Goal: Task Accomplishment & Management: Use online tool/utility

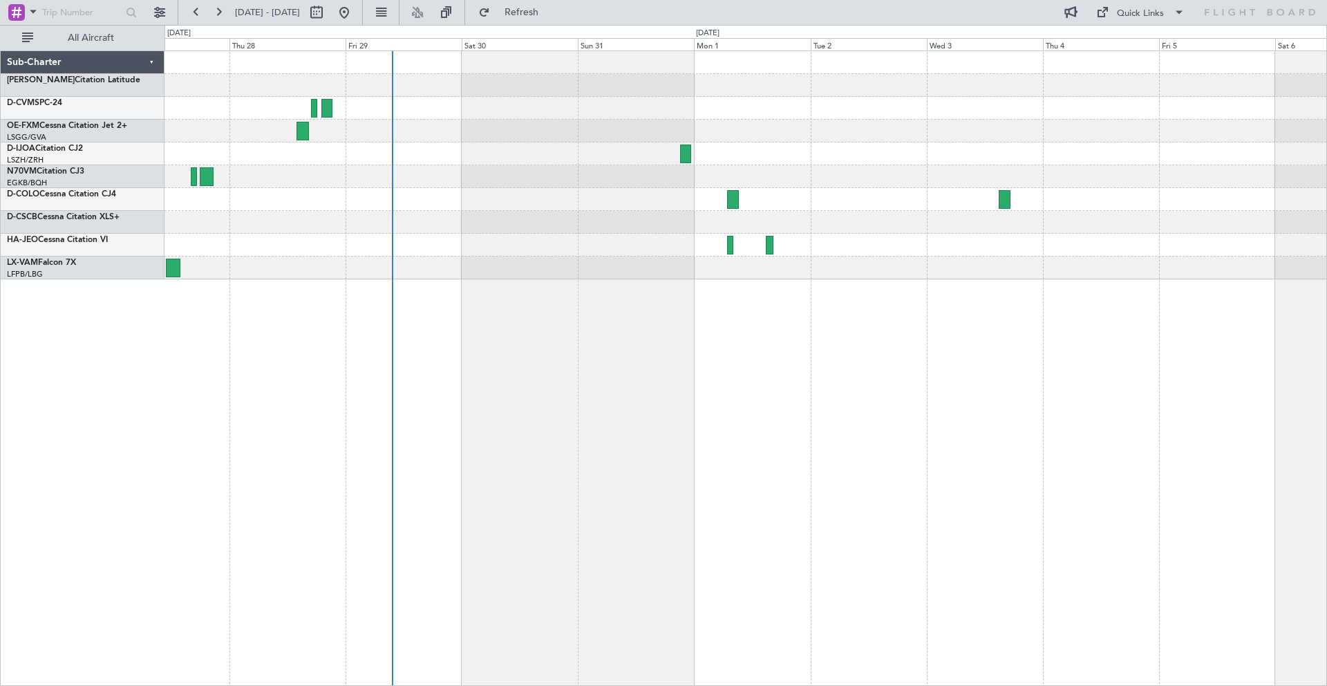
click at [447, 140] on div at bounding box center [746, 165] width 1162 height 228
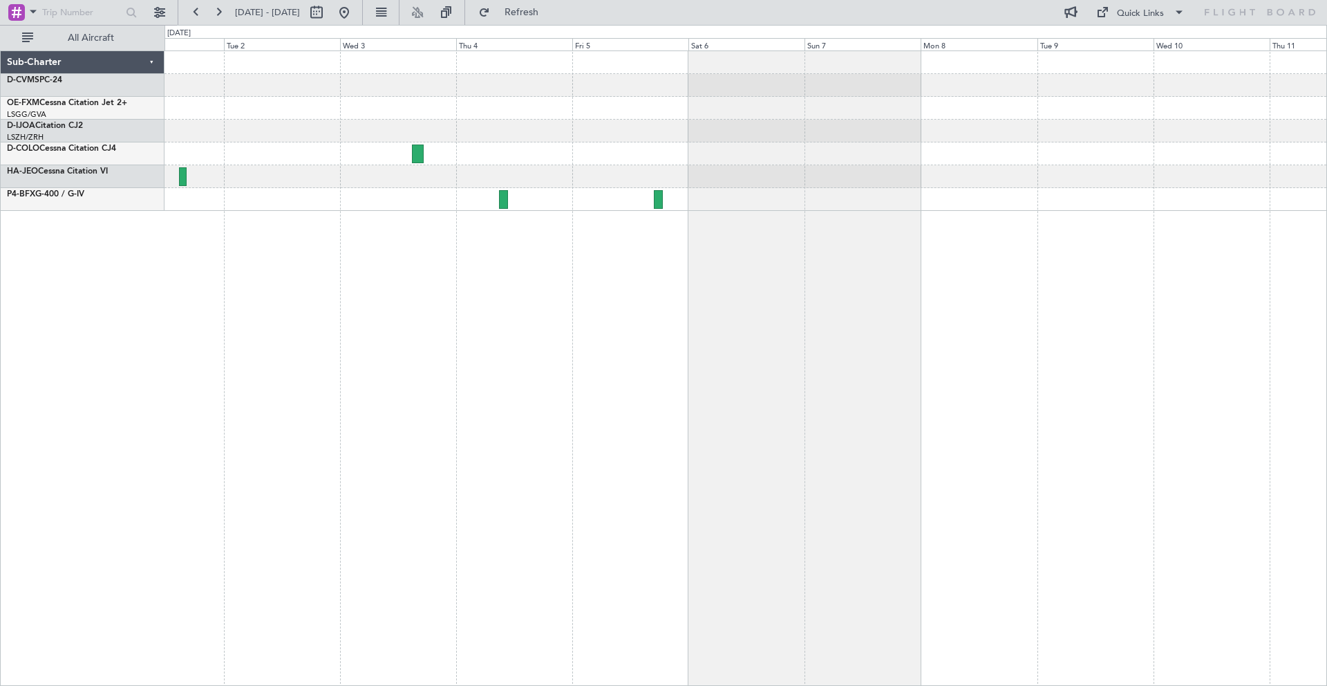
click at [289, 147] on div at bounding box center [746, 131] width 1162 height 160
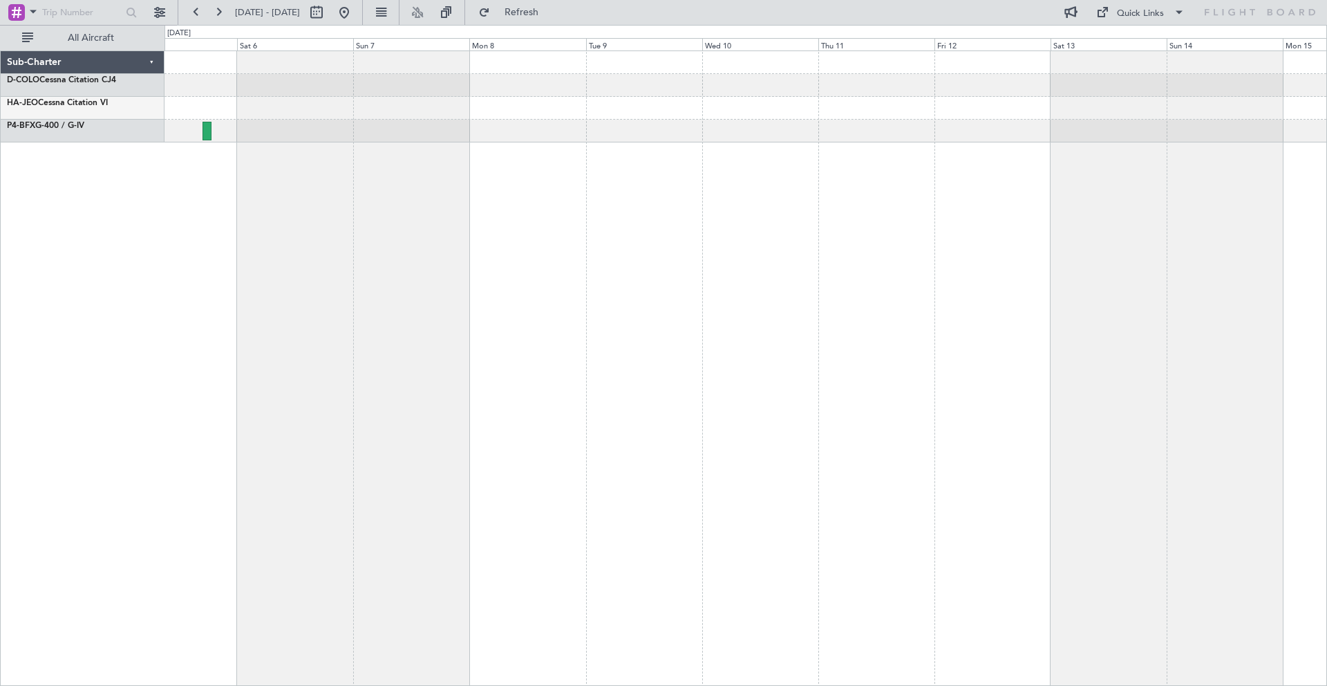
click at [321, 272] on div at bounding box center [746, 367] width 1163 height 635
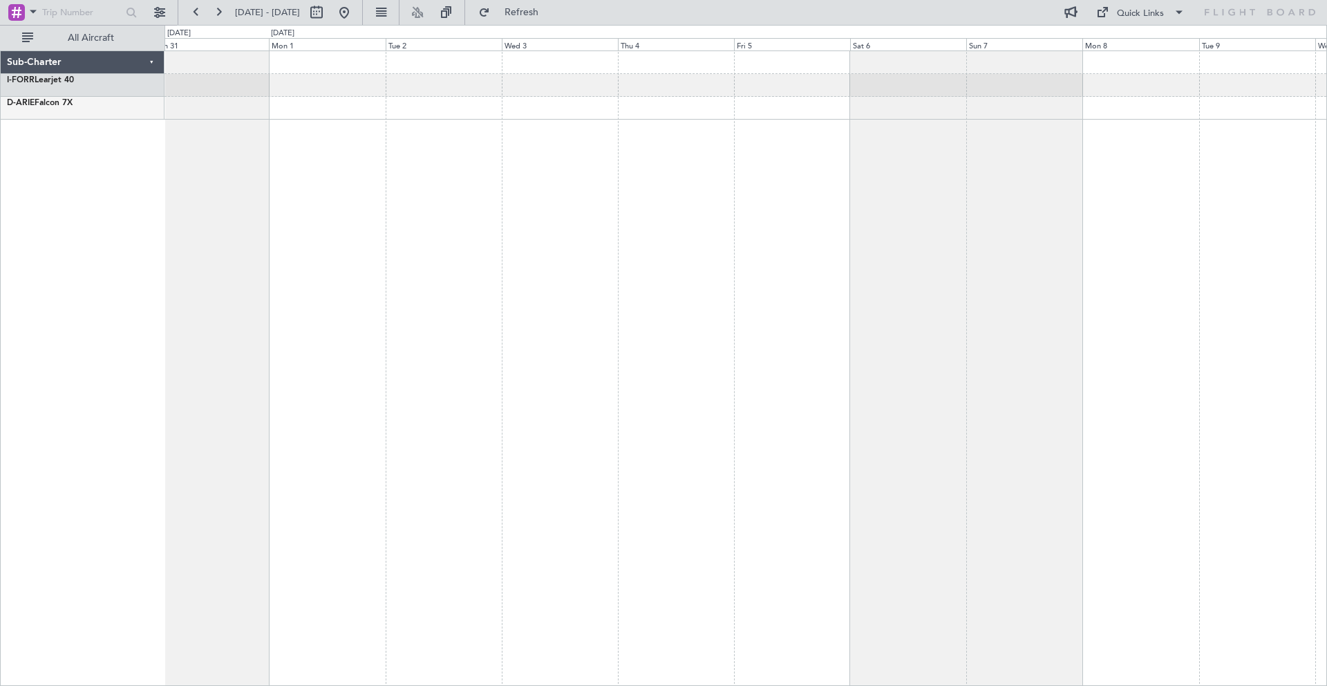
click at [1148, 486] on div at bounding box center [746, 367] width 1163 height 635
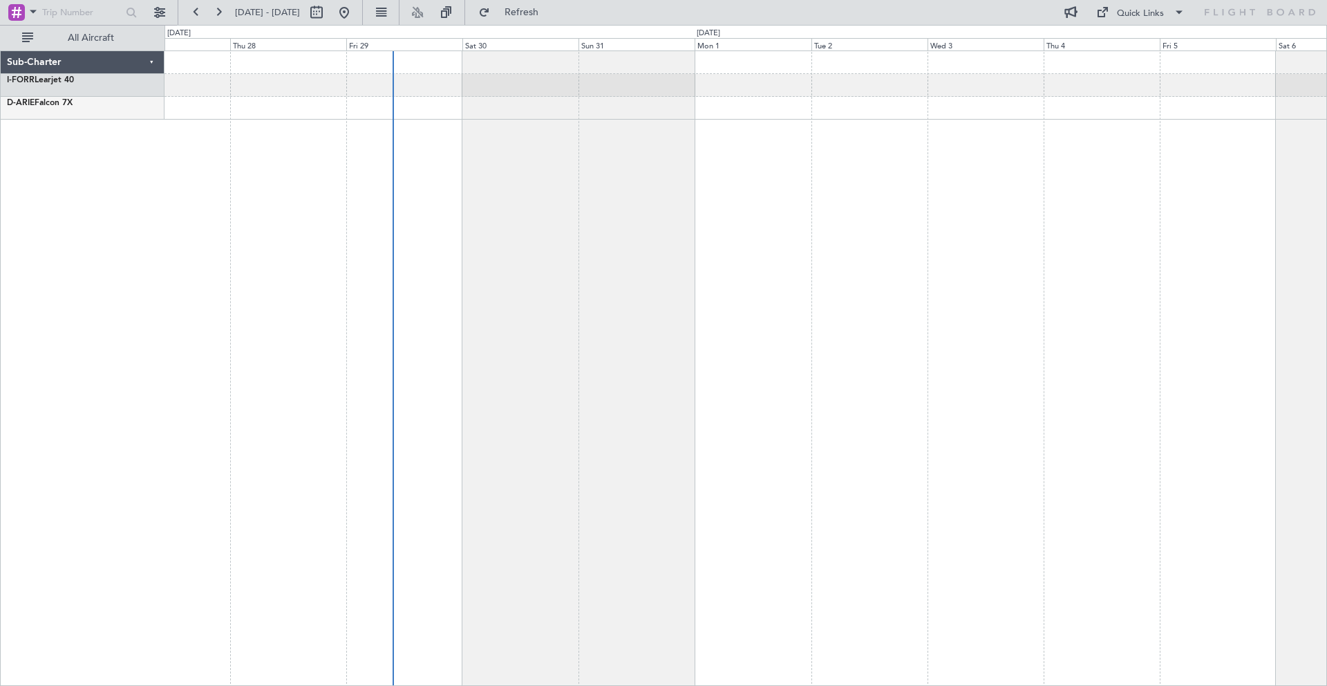
click at [919, 306] on div at bounding box center [746, 367] width 1163 height 635
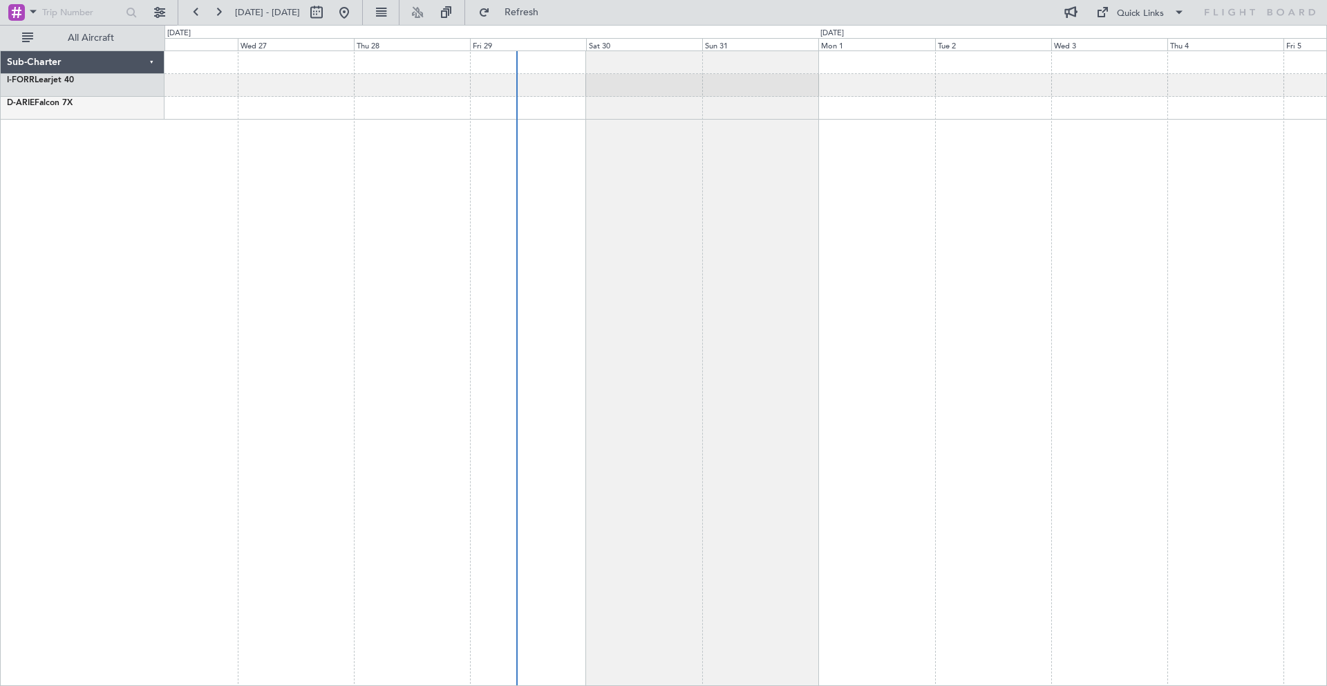
click at [1195, 326] on div at bounding box center [746, 367] width 1163 height 635
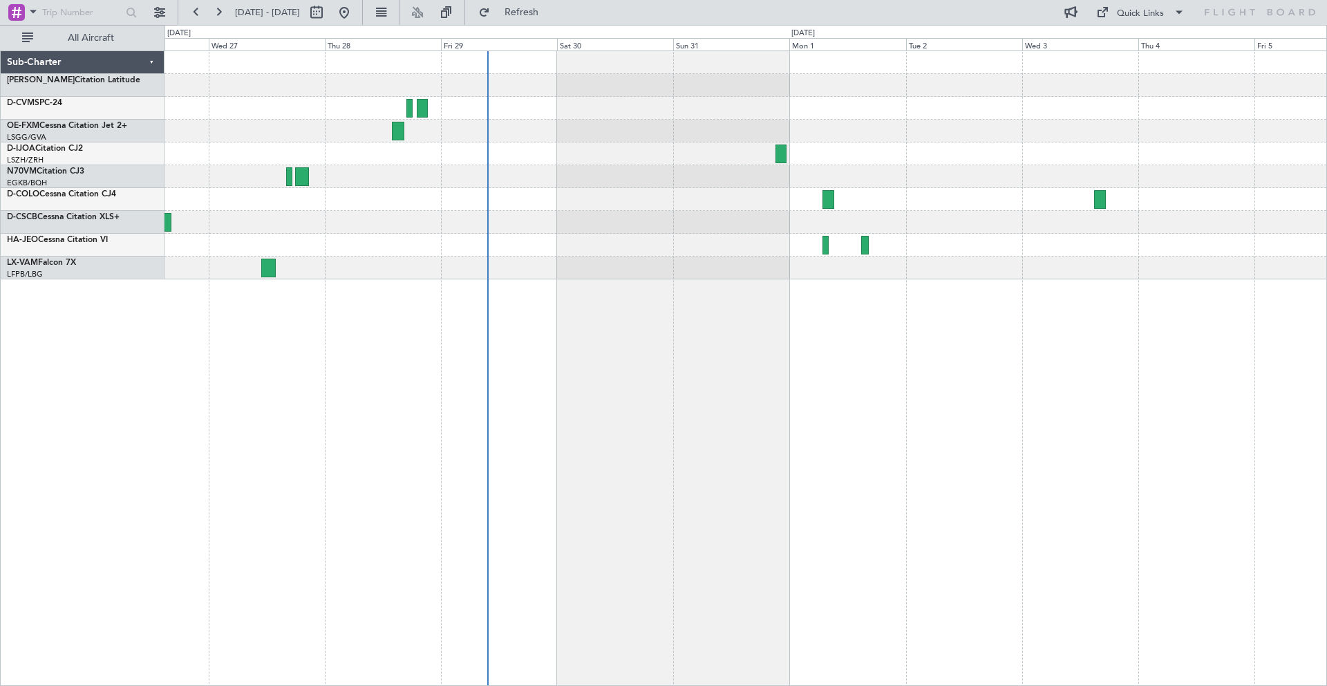
click at [946, 333] on div at bounding box center [746, 367] width 1163 height 635
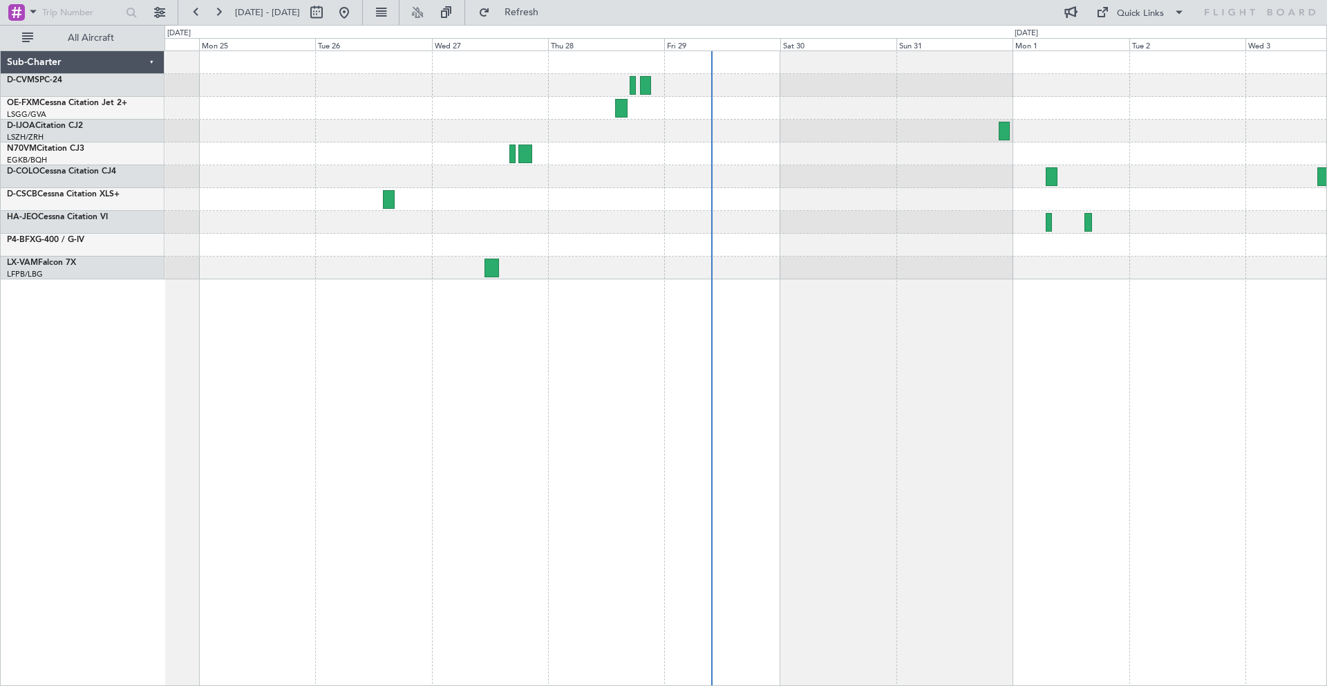
click at [885, 350] on div at bounding box center [746, 367] width 1163 height 635
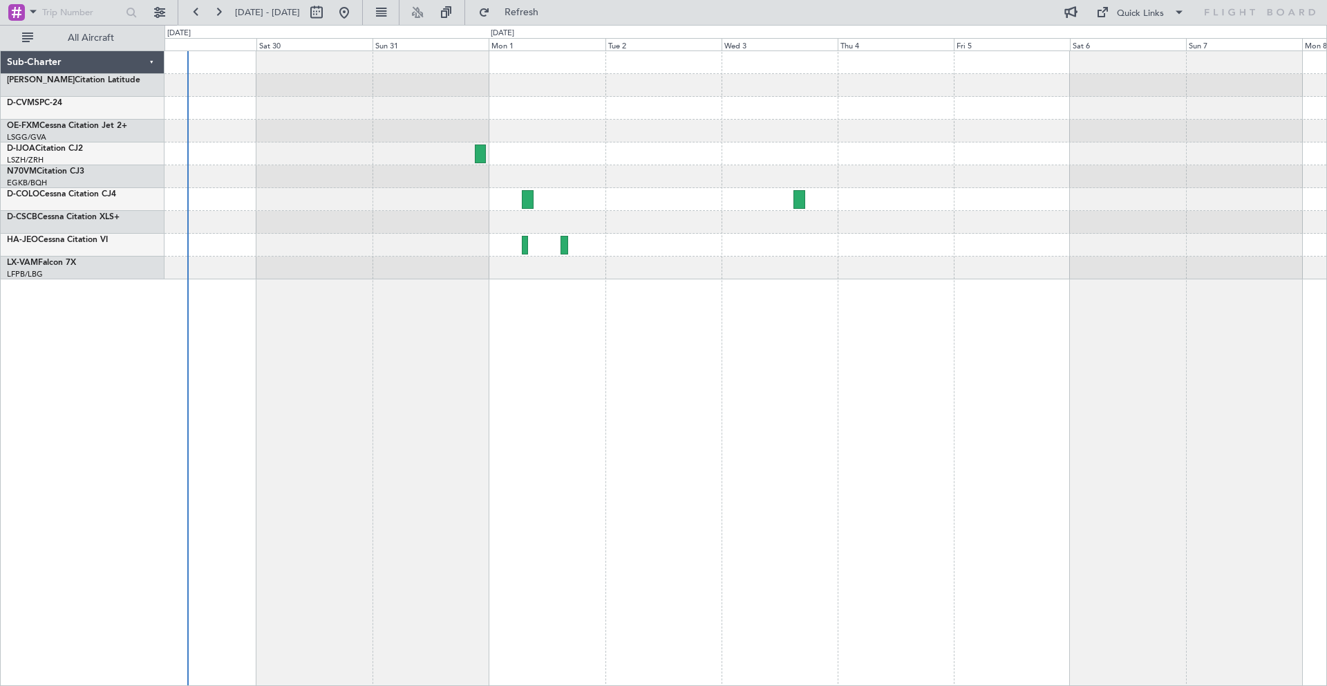
click at [640, 357] on div at bounding box center [746, 367] width 1163 height 635
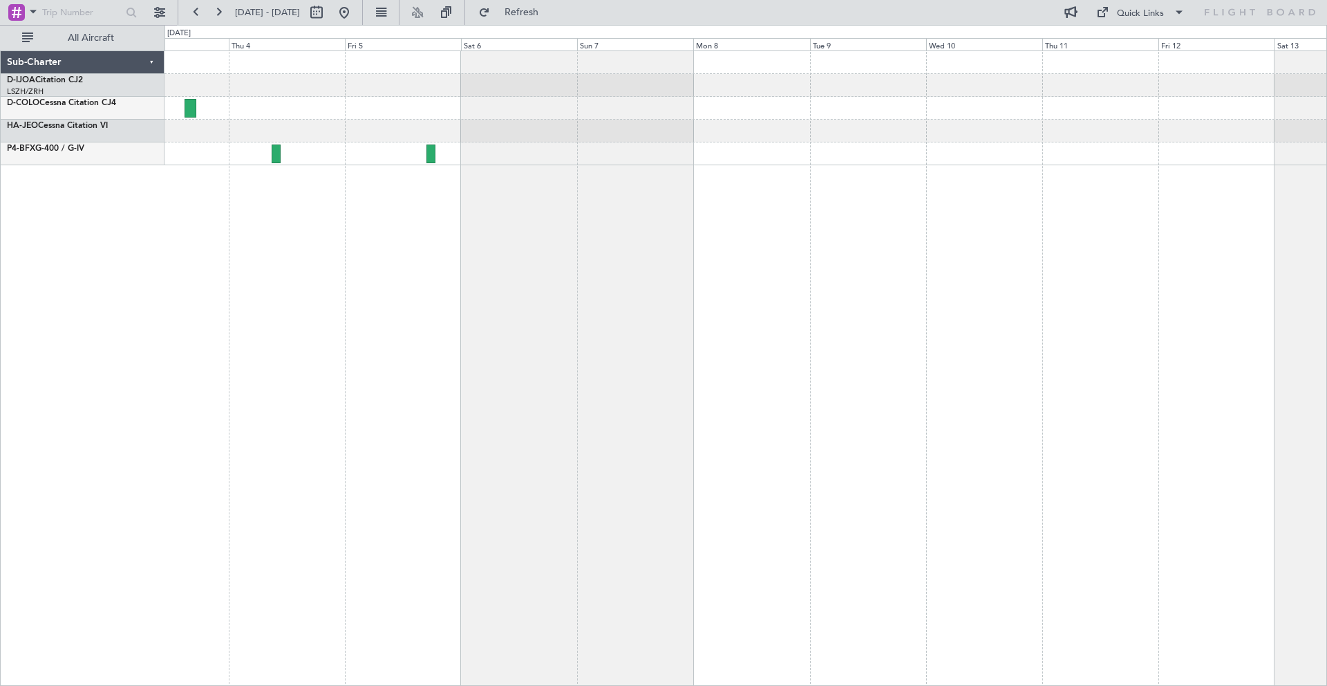
click at [400, 371] on div at bounding box center [746, 367] width 1163 height 635
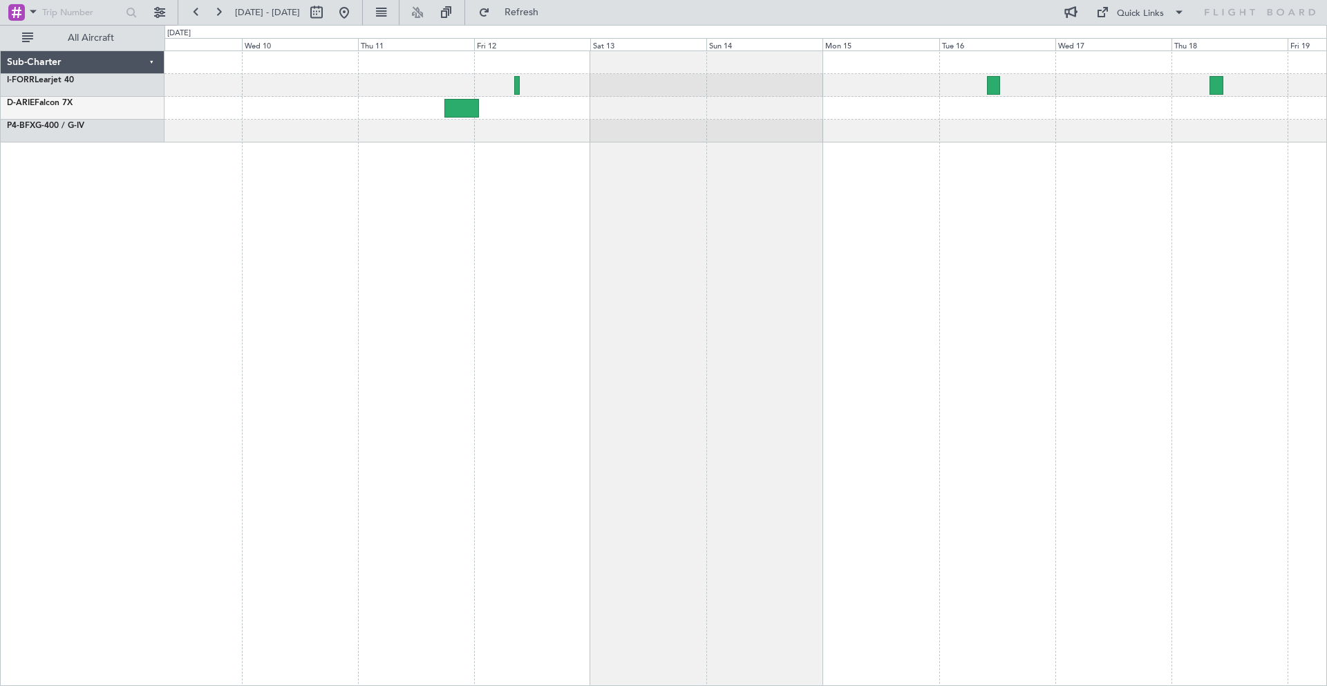
click at [160, 372] on div "Sub-Charter I-FORR Learjet 40 D-[PERSON_NAME] 7X P4-BFX G-400 / G-IV 0 0 Tue 9 …" at bounding box center [663, 355] width 1327 height 661
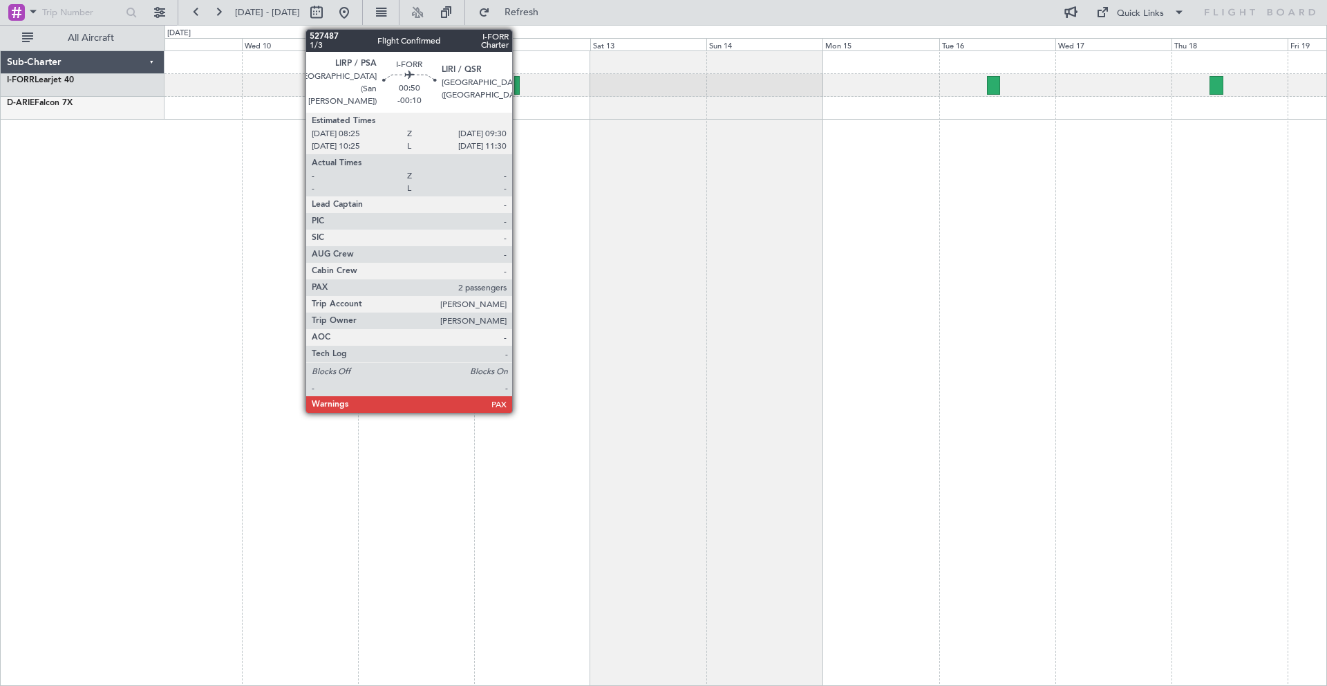
click at [518, 89] on div at bounding box center [517, 85] width 6 height 19
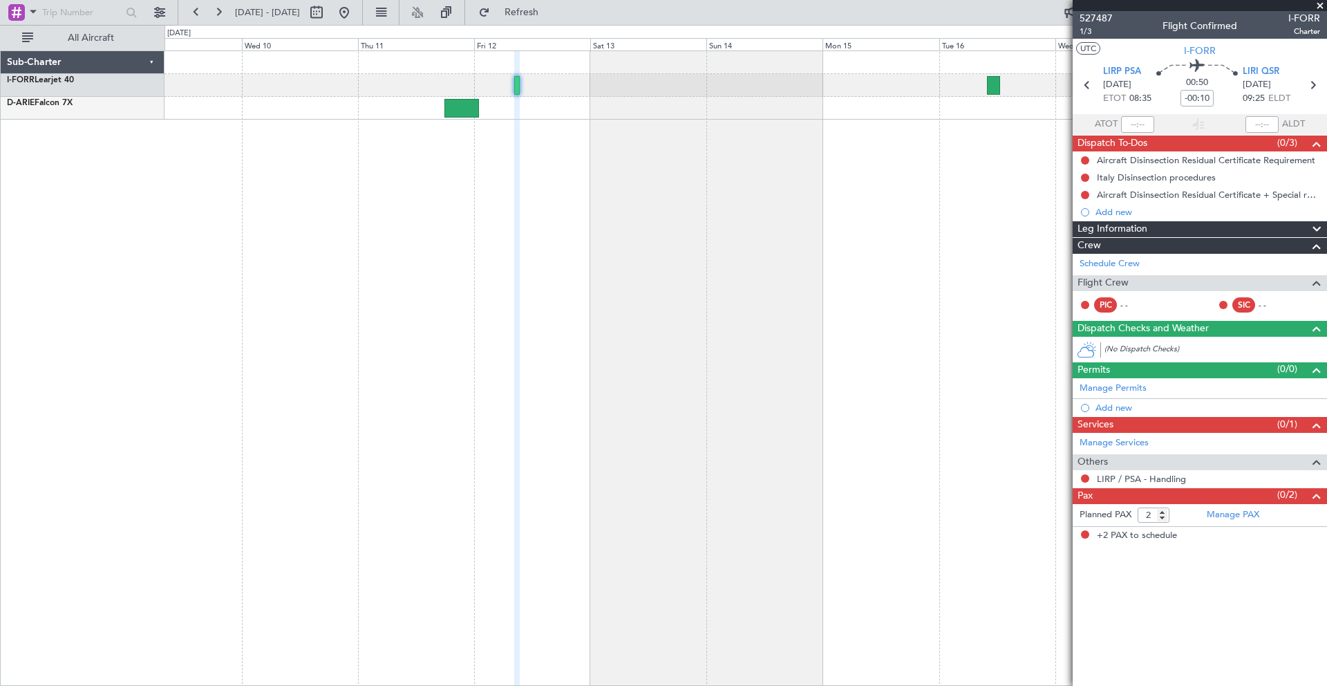
click at [1321, 7] on span at bounding box center [1320, 6] width 14 height 12
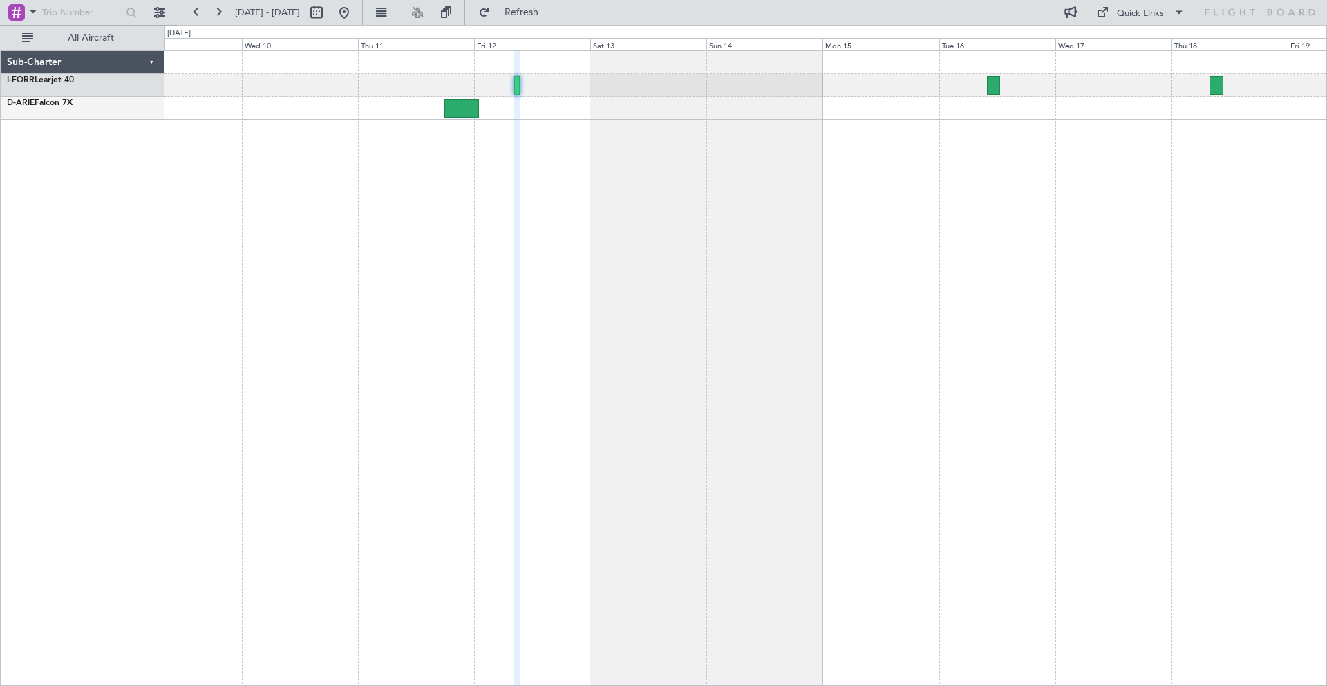
type input "0"
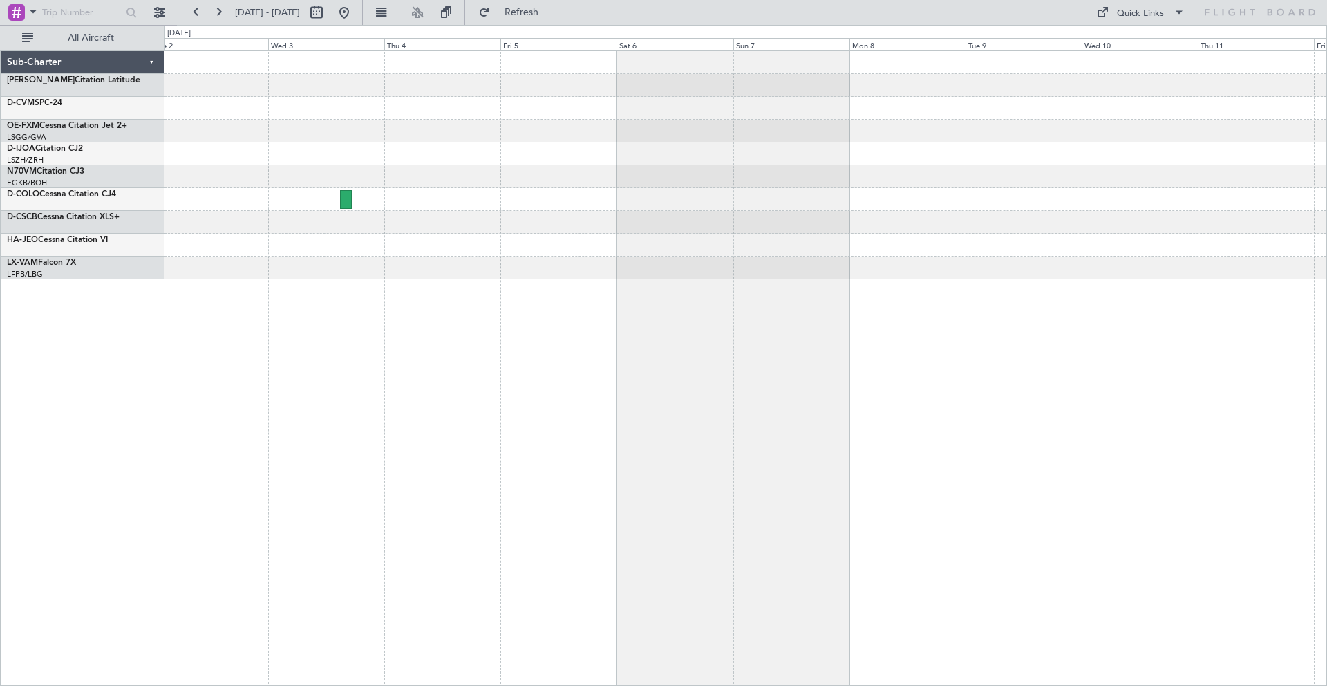
click at [0, 197] on html "[DATE] - [DATE] Refresh Quick Links All Aircraft Sub-Charter [PERSON_NAME] Cita…" at bounding box center [663, 343] width 1327 height 686
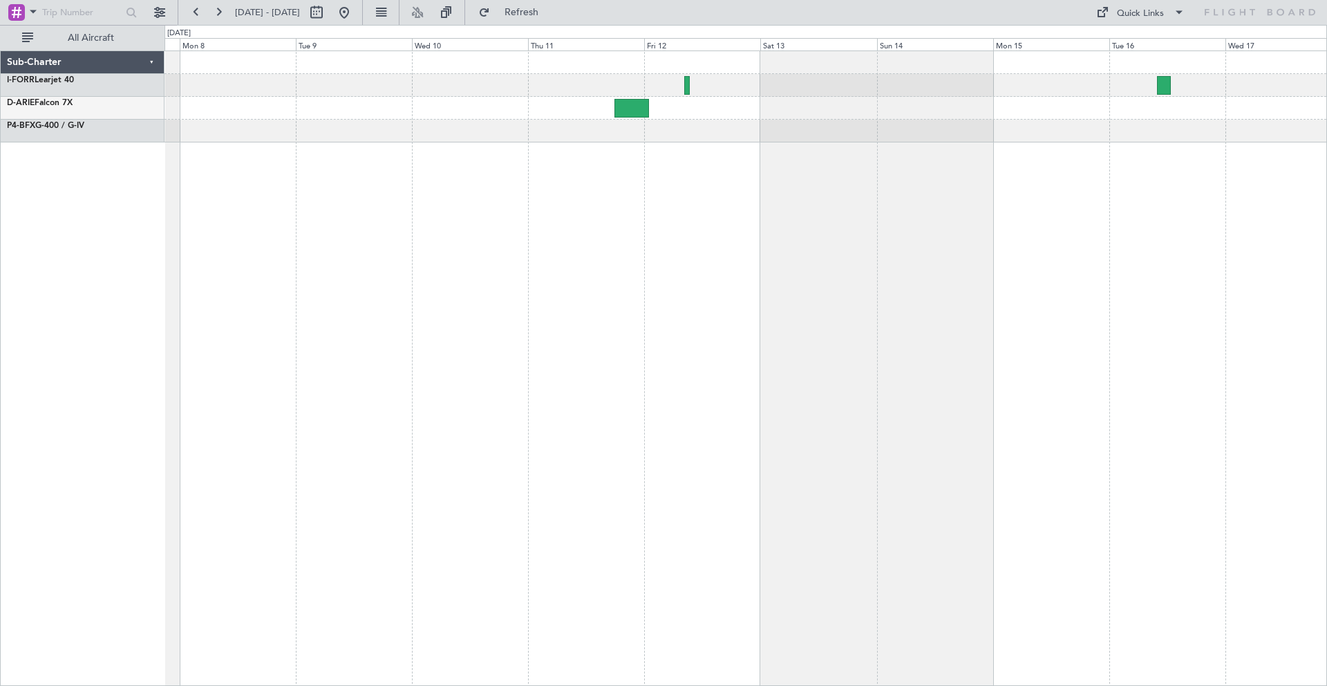
click at [503, 153] on div at bounding box center [746, 367] width 1163 height 635
